Goal: Task Accomplishment & Management: Use online tool/utility

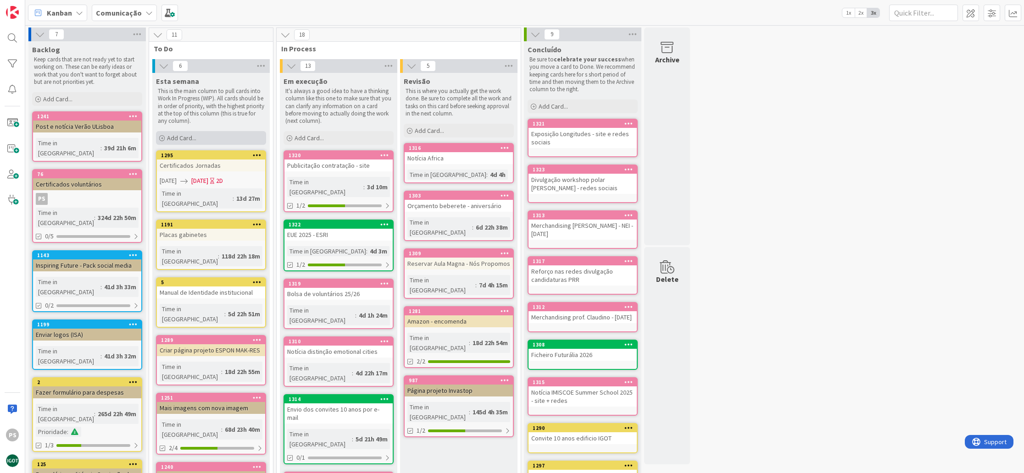
click at [216, 134] on div "Add Card..." at bounding box center [211, 138] width 110 height 14
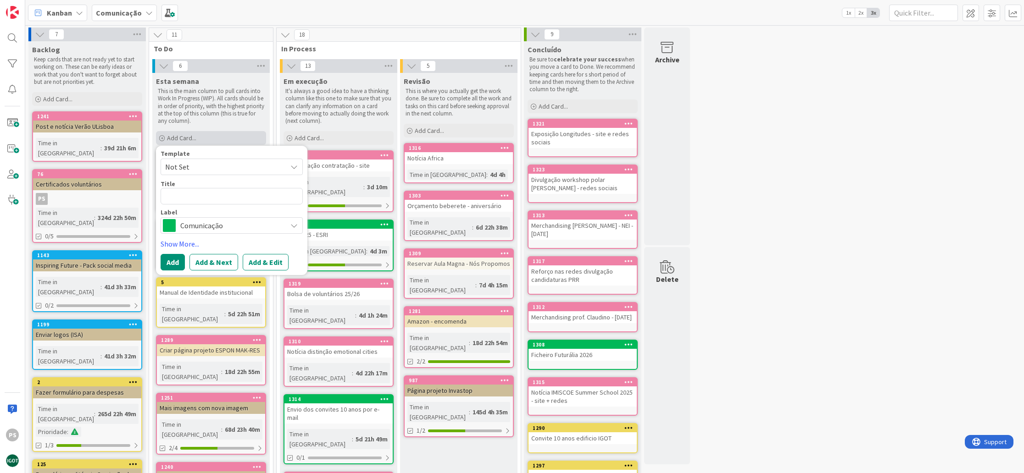
type textarea "x"
type textarea "R"
type textarea "x"
type textarea "Re"
type textarea "x"
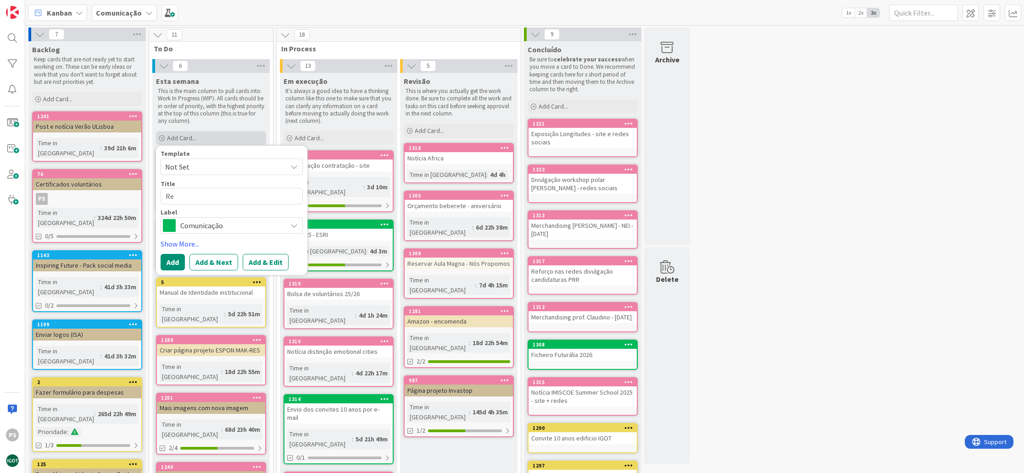
type textarea "Reu"
type textarea "x"
type textarea "Reun"
type textarea "x"
type textarea "Reuni~"
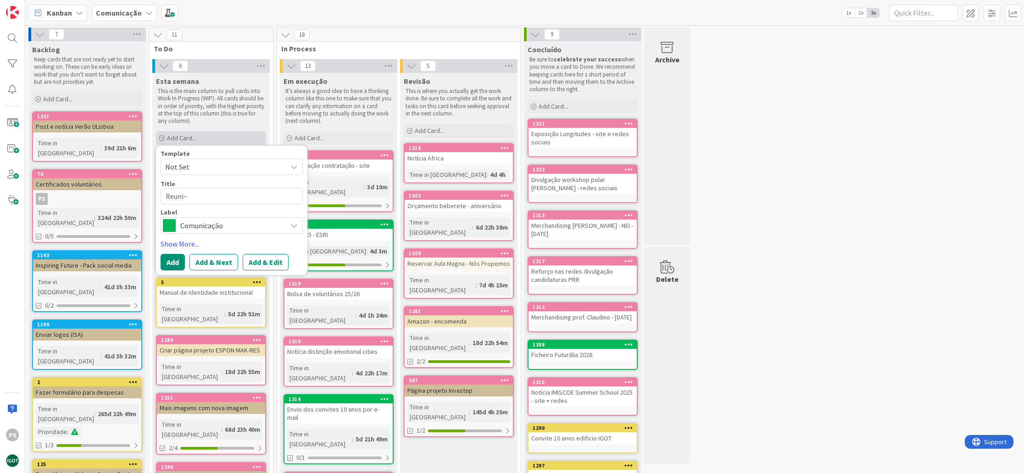
type textarea "x"
type textarea "Reuniã"
type textarea "x"
type textarea "Reunião"
type textarea "x"
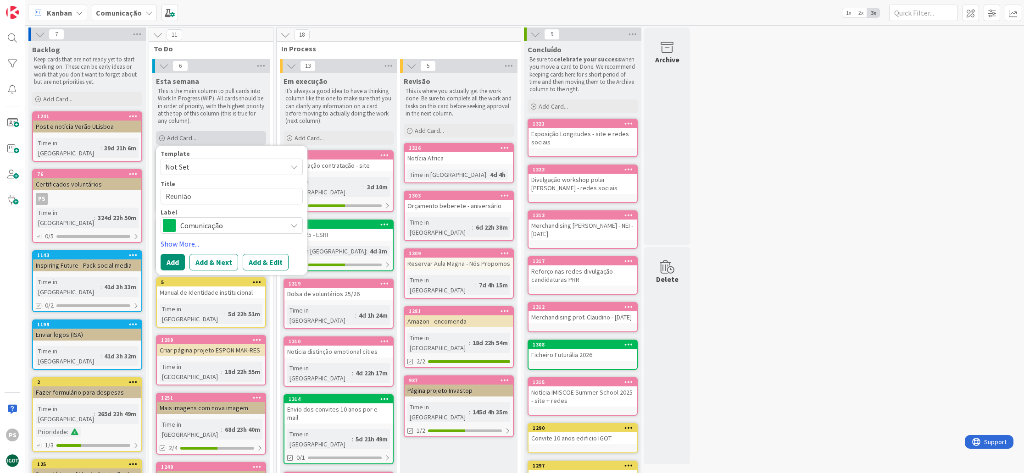
type textarea "Reunião"
type textarea "x"
type textarea "Reunião W"
type textarea "x"
type textarea "Reunião Wo"
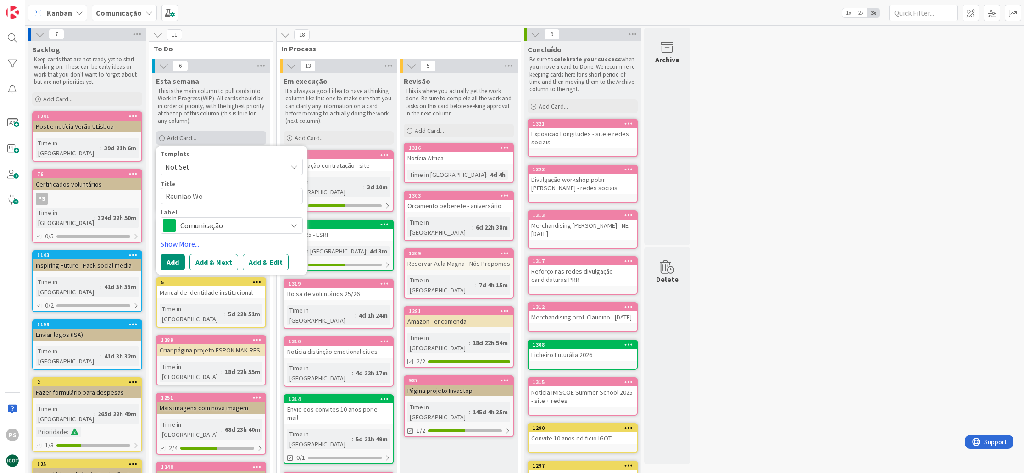
type textarea "x"
type textarea "Reunião Wor"
type textarea "x"
type textarea "Reunião Work"
type textarea "x"
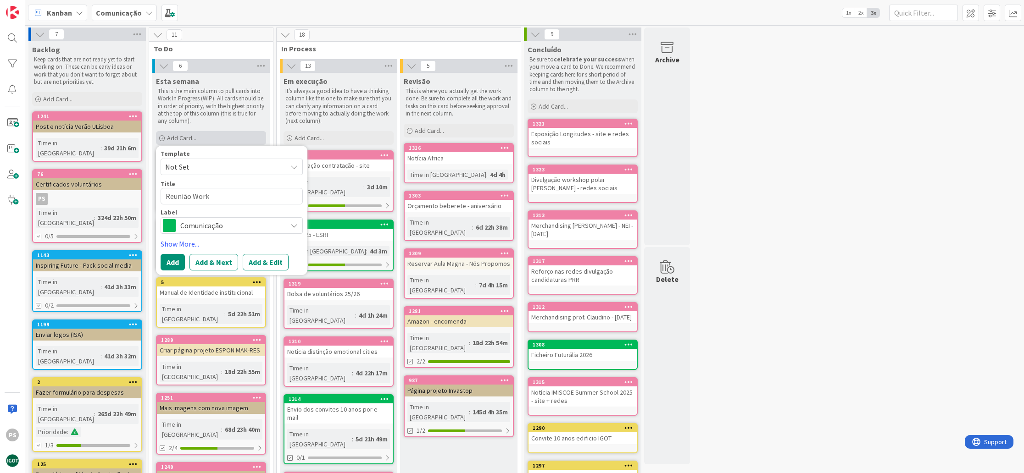
type textarea "Reunião Worki"
type textarea "x"
type textarea "Reunião Workin"
type textarea "x"
type textarea "Reunião Working"
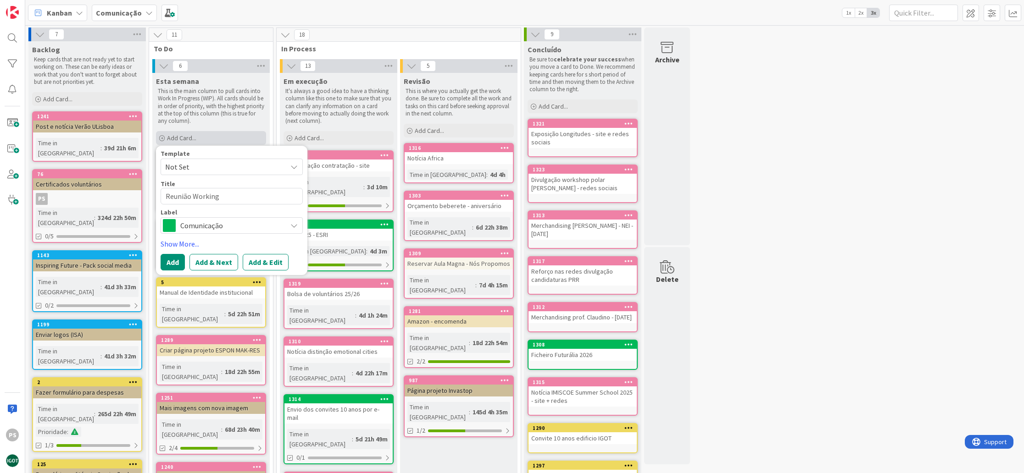
type textarea "x"
type textarea "Reunião Working G"
type textarea "x"
type textarea "Reunião Working Gr"
type textarea "x"
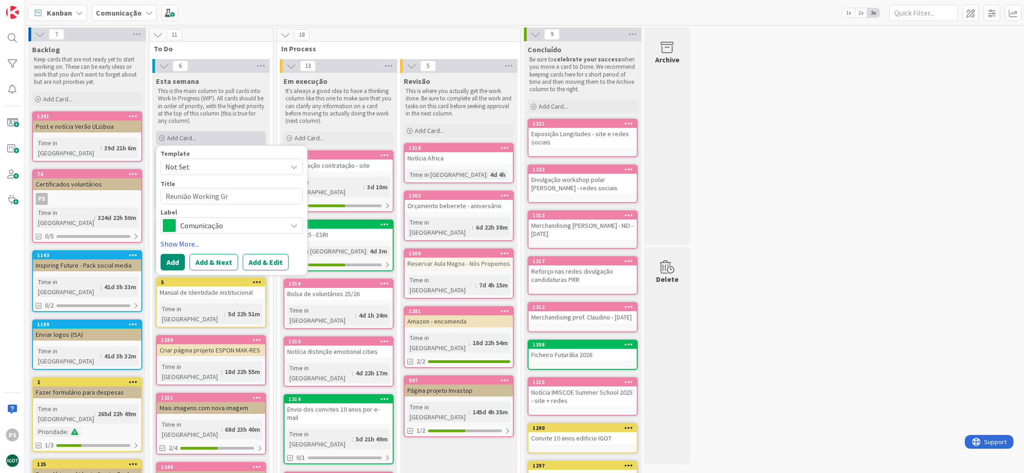
type textarea "Reunião Working Gro"
type textarea "x"
type textarea "Reunião Working Grou"
type textarea "x"
type textarea "Reunião Working Group"
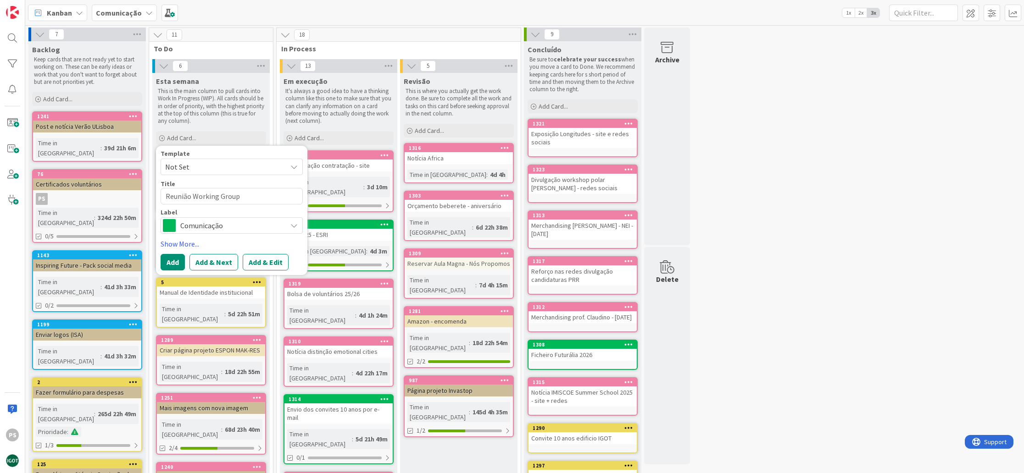
click at [277, 225] on span "Comunicação" at bounding box center [231, 225] width 102 height 13
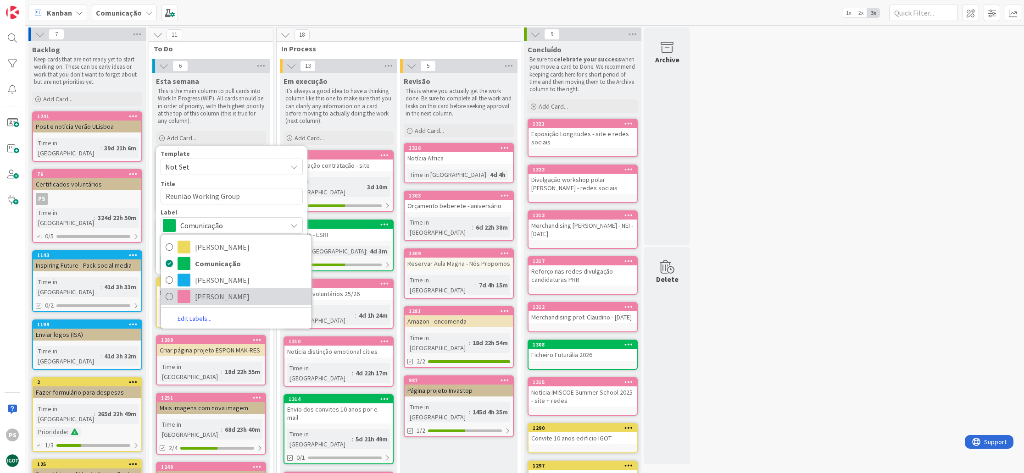
click at [238, 292] on span "Paula" at bounding box center [251, 297] width 112 height 14
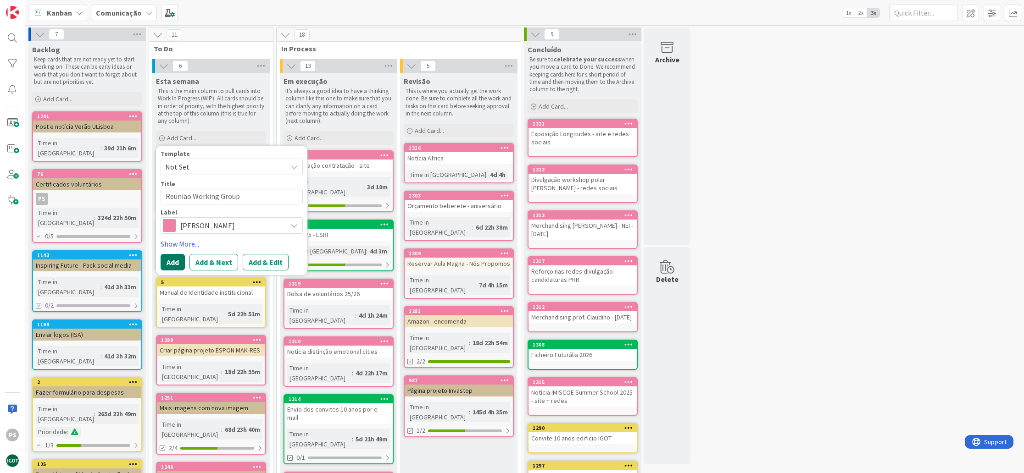
click at [174, 260] on button "Add" at bounding box center [172, 262] width 24 height 17
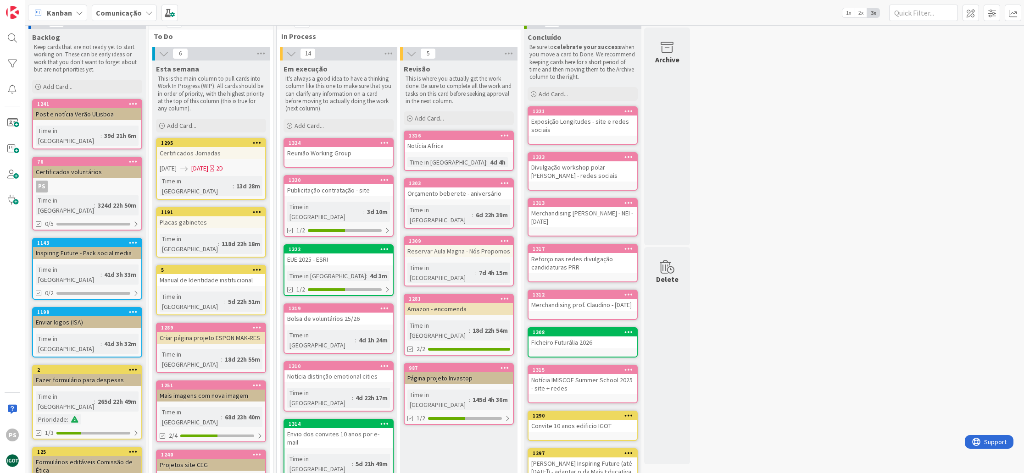
scroll to position [36, 0]
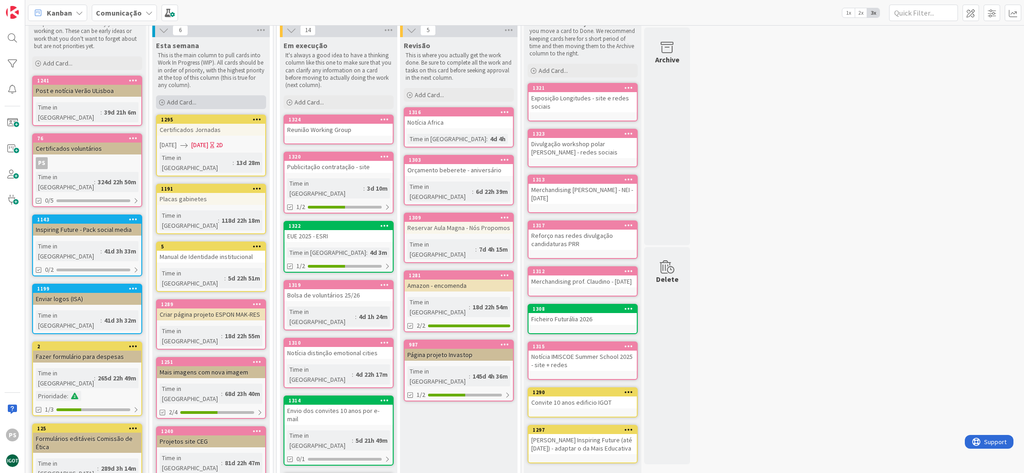
click at [189, 97] on div "Add Card..." at bounding box center [211, 102] width 110 height 14
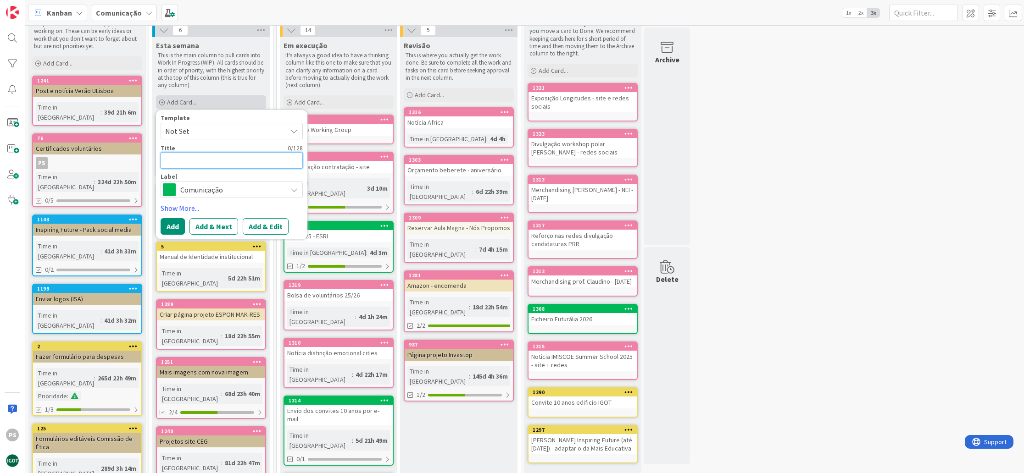
type textarea "x"
type textarea "P"
type textarea "x"
type textarea "Po"
type textarea "x"
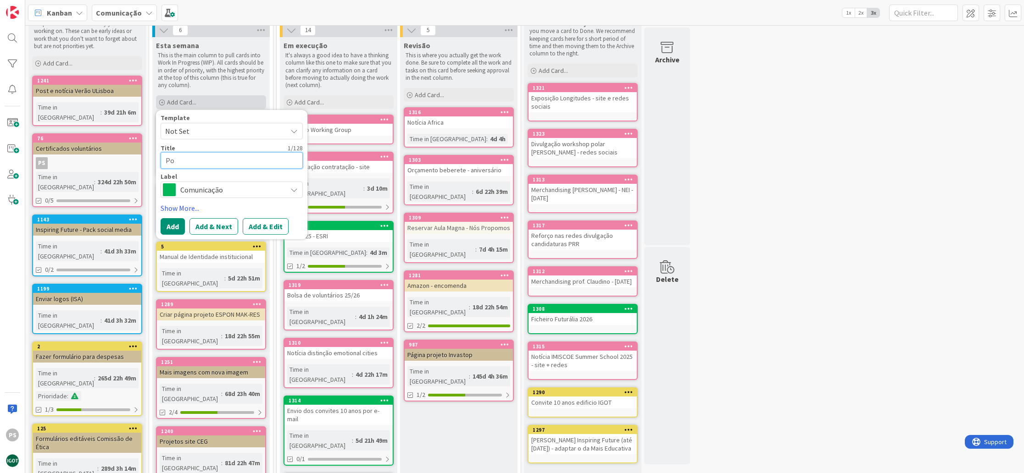
type textarea "Pos"
type textarea "x"
type textarea "Post"
type textarea "x"
type textarea "Post"
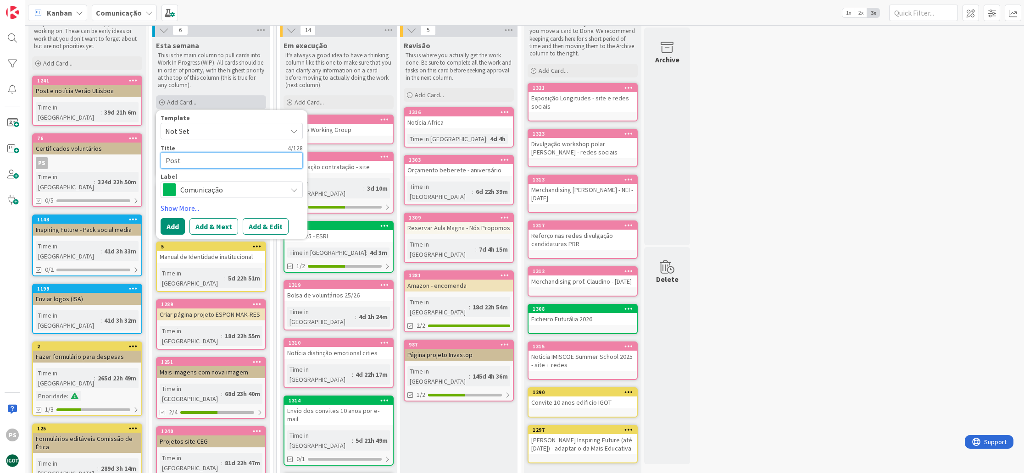
type textarea "x"
type textarea "Post a"
type textarea "x"
type textarea "Post ab"
type textarea "x"
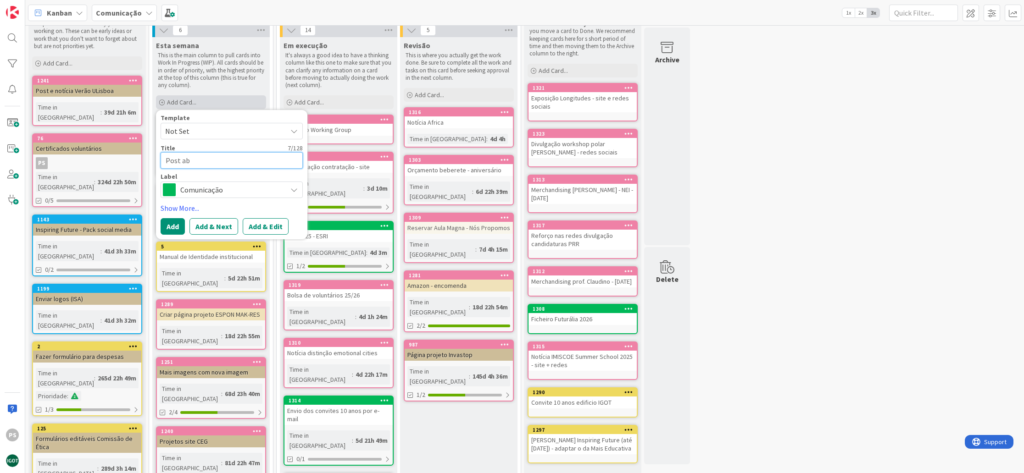
type textarea "Post abe"
type textarea "x"
type textarea "Post aber"
type textarea "x"
type textarea "Post abert"
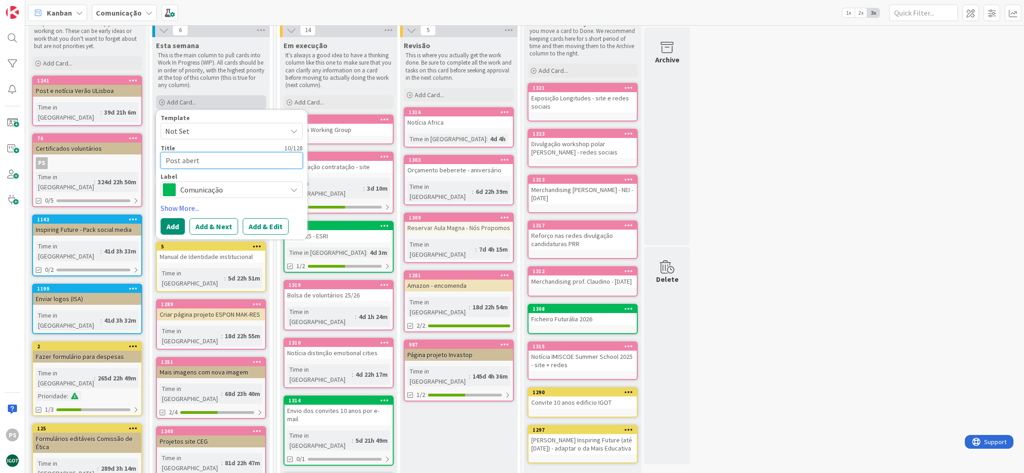
type textarea "x"
type textarea "Post abertu"
type textarea "x"
type textarea "Post abertur"
type textarea "x"
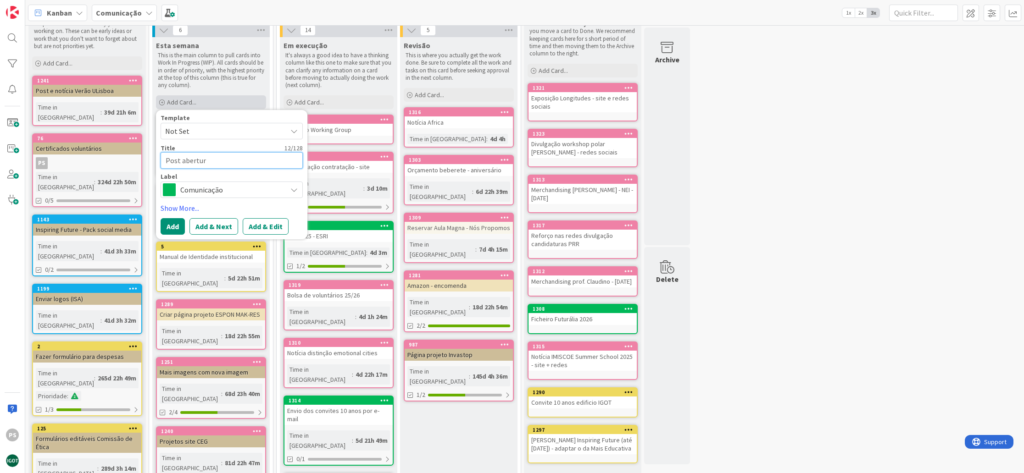
type textarea "Post abertura"
type textarea "x"
type textarea "Post abertura"
type textarea "x"
type textarea "Post abertura a"
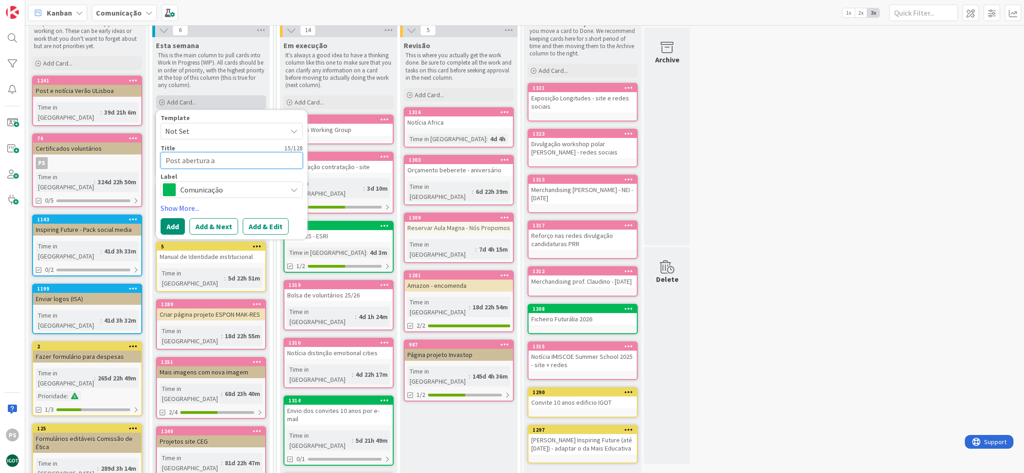
type textarea "x"
type textarea "Post abertura an"
type textarea "x"
type textarea "Post abertura ano"
type textarea "x"
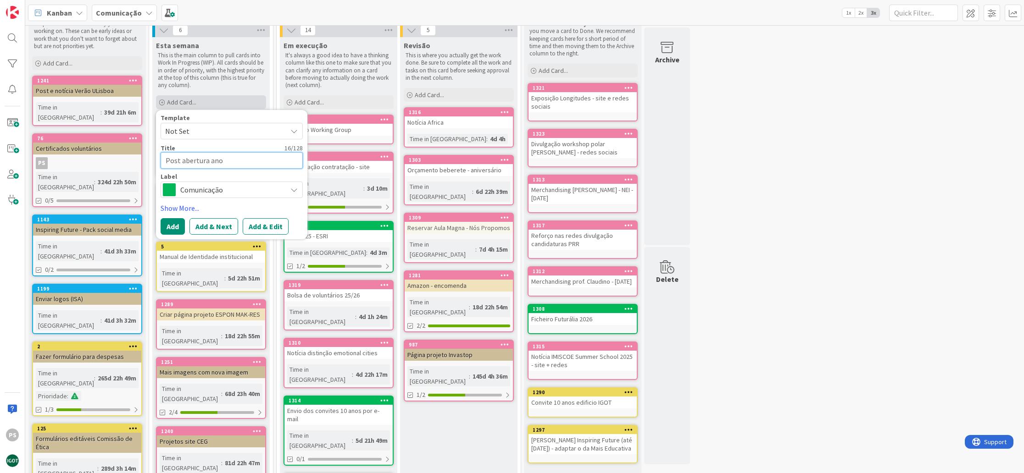
type textarea "Post abertura ano"
type textarea "x"
type textarea "Post abertura ano l"
type textarea "x"
type textarea "Post abertura ano le"
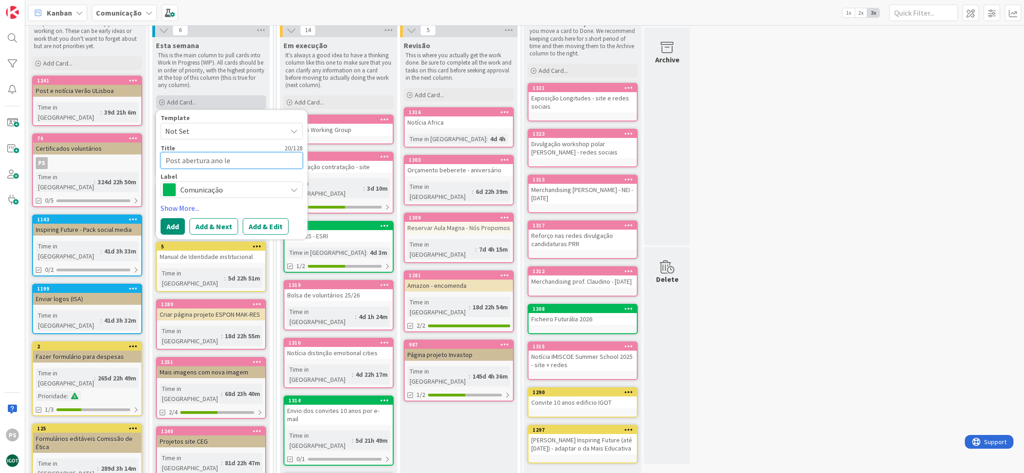
type textarea "x"
type textarea "Post abertura ano let"
type textarea "x"
type textarea "Post abertura ano leti"
type textarea "x"
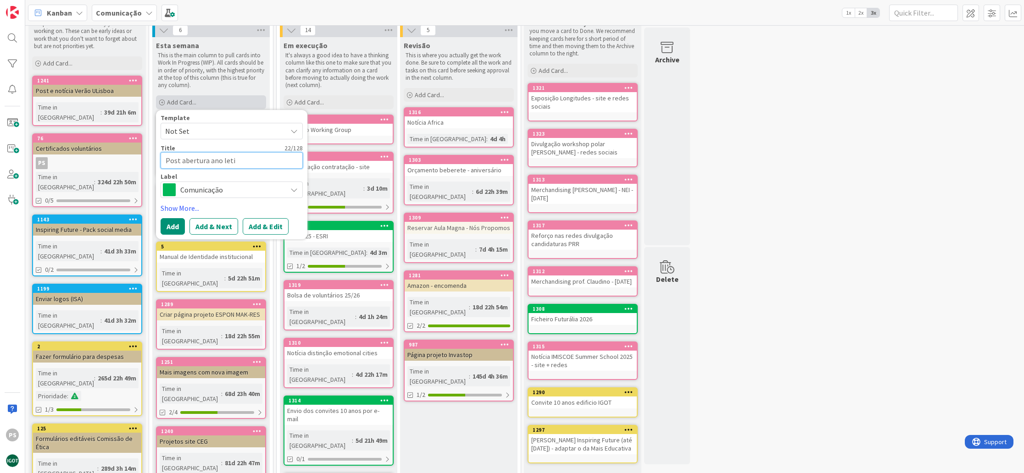
type textarea "Post abertura ano letiv"
type textarea "x"
type textarea "Post abertura ano letivo"
click at [219, 194] on span "Comunicação" at bounding box center [231, 189] width 102 height 13
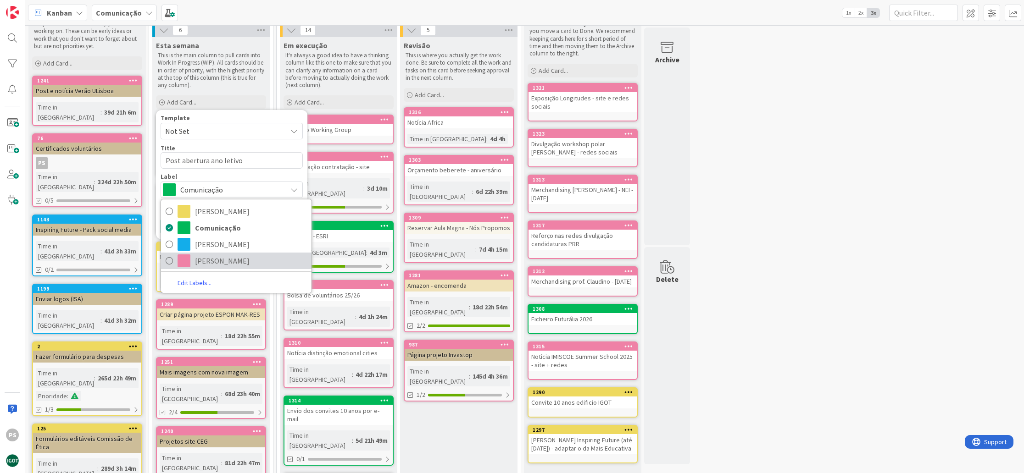
click at [203, 265] on span "Paula" at bounding box center [251, 261] width 112 height 14
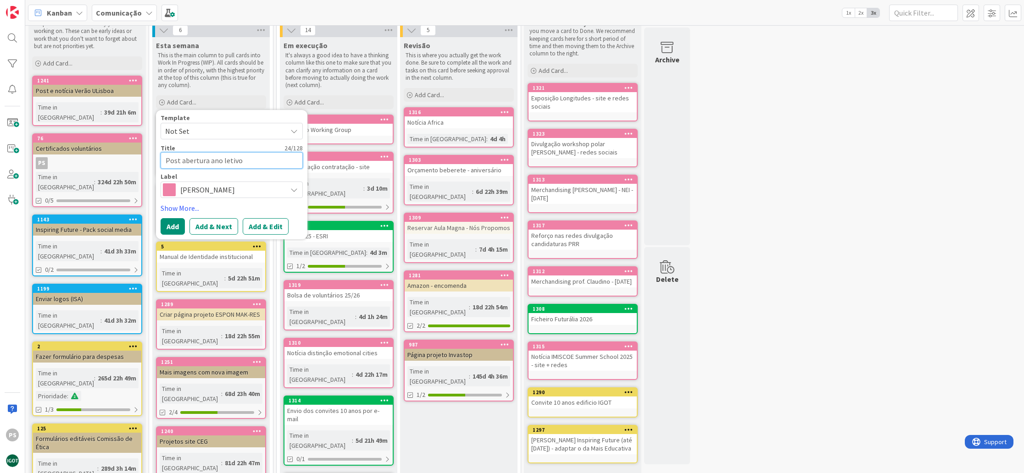
click at [260, 160] on textarea "Post abertura ano letivo" at bounding box center [231, 160] width 142 height 17
type textarea "x"
type textarea "Post abertura ano letivo"
type textarea "x"
type textarea "Post abertura ano letivo r"
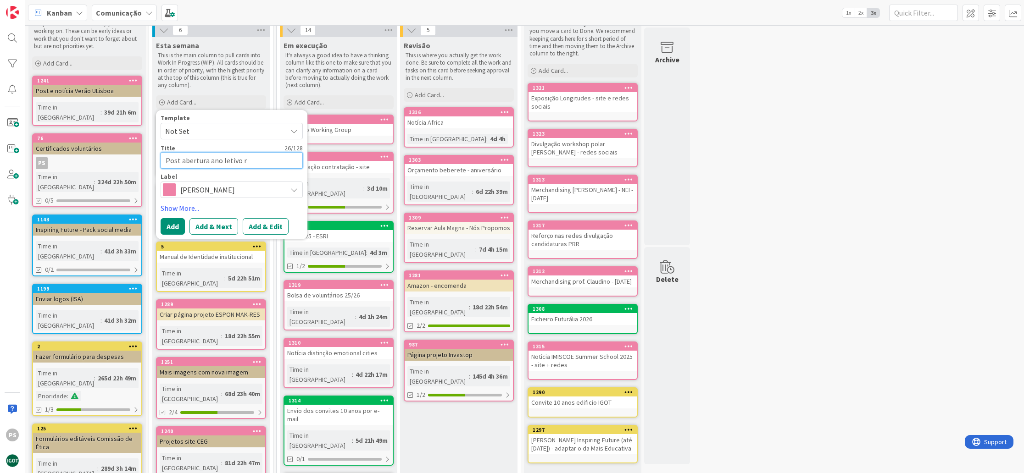
type textarea "x"
type textarea "Post abertura ano letivo re"
type textarea "x"
type textarea "Post abertura ano letivo red"
type textarea "x"
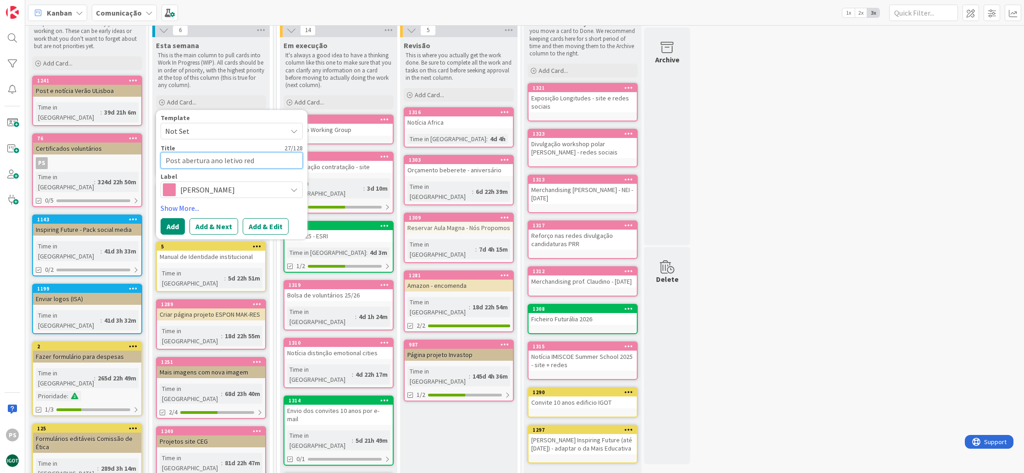
type textarea "Post abertura ano letivo rede"
type textarea "x"
type textarea "Post abertura ano letivo redes"
type textarea "x"
type textarea "Post abertura ano letivo redes"
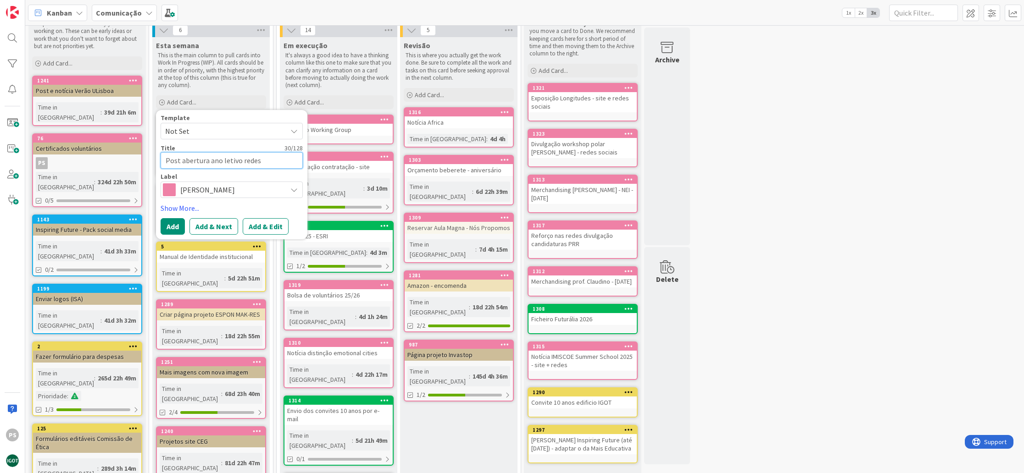
type textarea "x"
type textarea "Post abertura ano letivo redes s"
type textarea "x"
type textarea "Post abertura ano letivo redes so"
type textarea "x"
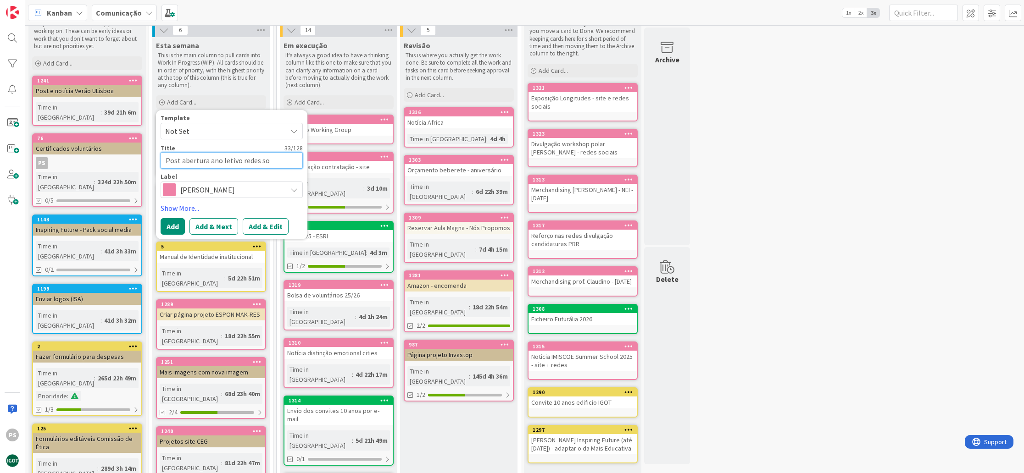
type textarea "Post abertura ano letivo redes soc"
type textarea "x"
type textarea "Post abertura ano letivo redes soci"
type textarea "x"
type textarea "Post abertura ano letivo redes socia"
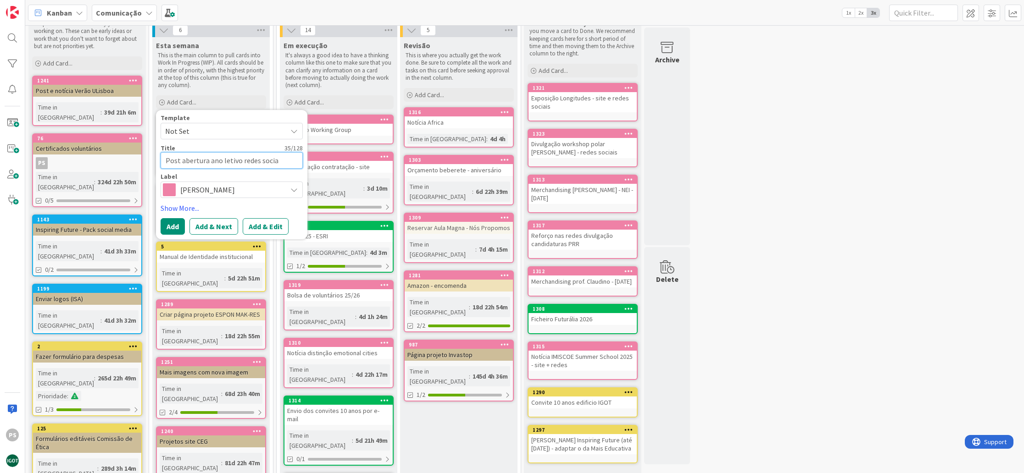
type textarea "x"
type textarea "Post abertura ano letivo redes sociai"
type textarea "x"
type textarea "Post abertura ano letivo redes sociais"
click at [177, 229] on button "Add" at bounding box center [172, 226] width 24 height 17
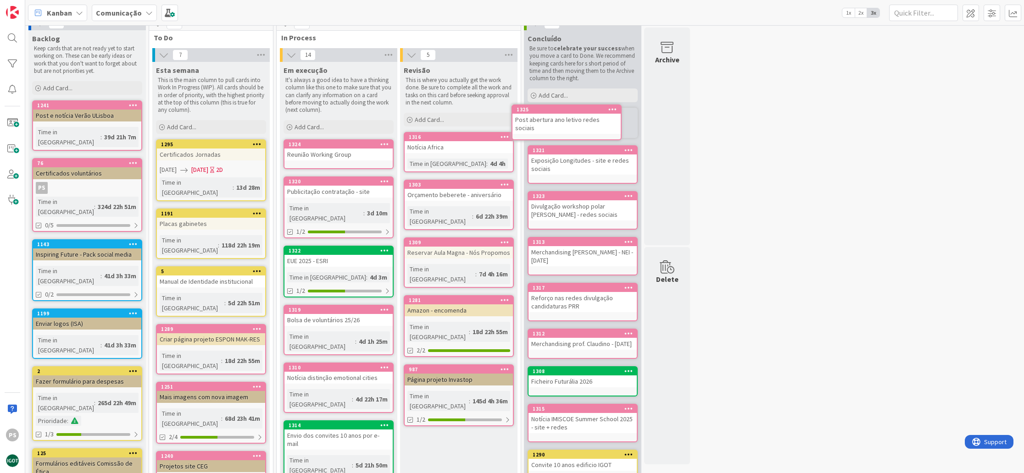
scroll to position [0, 0]
